Goal: Information Seeking & Learning: Learn about a topic

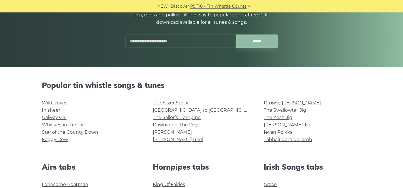
scroll to position [126, 0]
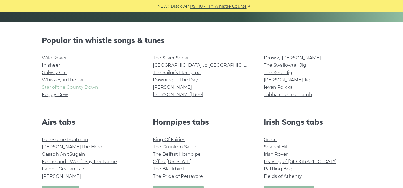
click at [89, 88] on link "Star of the County Down" at bounding box center [70, 87] width 56 height 5
click at [63, 57] on link "Wild Rover" at bounding box center [54, 57] width 25 height 5
click at [280, 56] on link "Drowsy [PERSON_NAME]" at bounding box center [292, 57] width 57 height 5
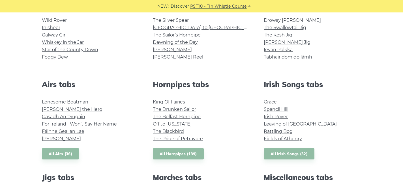
scroll to position [164, 0]
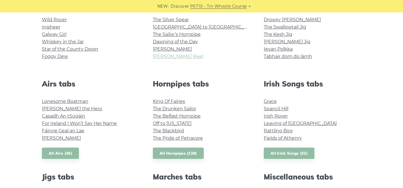
click at [173, 58] on link "[PERSON_NAME] Reel" at bounding box center [178, 56] width 50 height 5
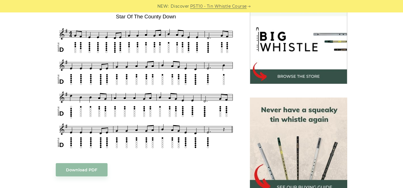
scroll to position [175, 0]
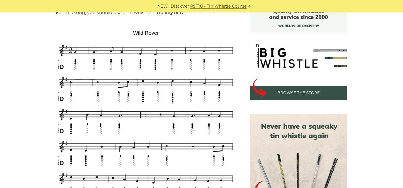
scroll to position [162, 0]
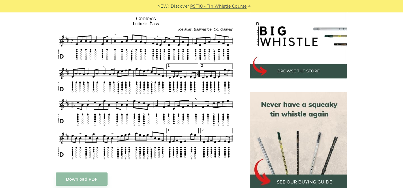
scroll to position [185, 0]
